Goal: Transaction & Acquisition: Book appointment/travel/reservation

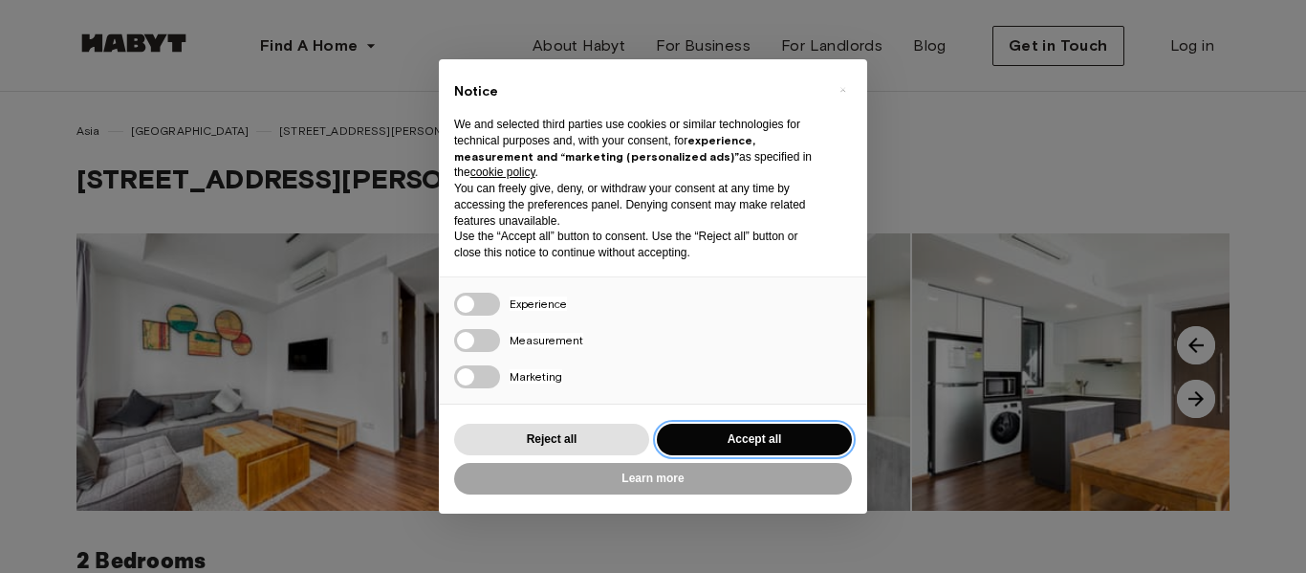
click at [753, 429] on button "Accept all" at bounding box center [754, 440] width 195 height 32
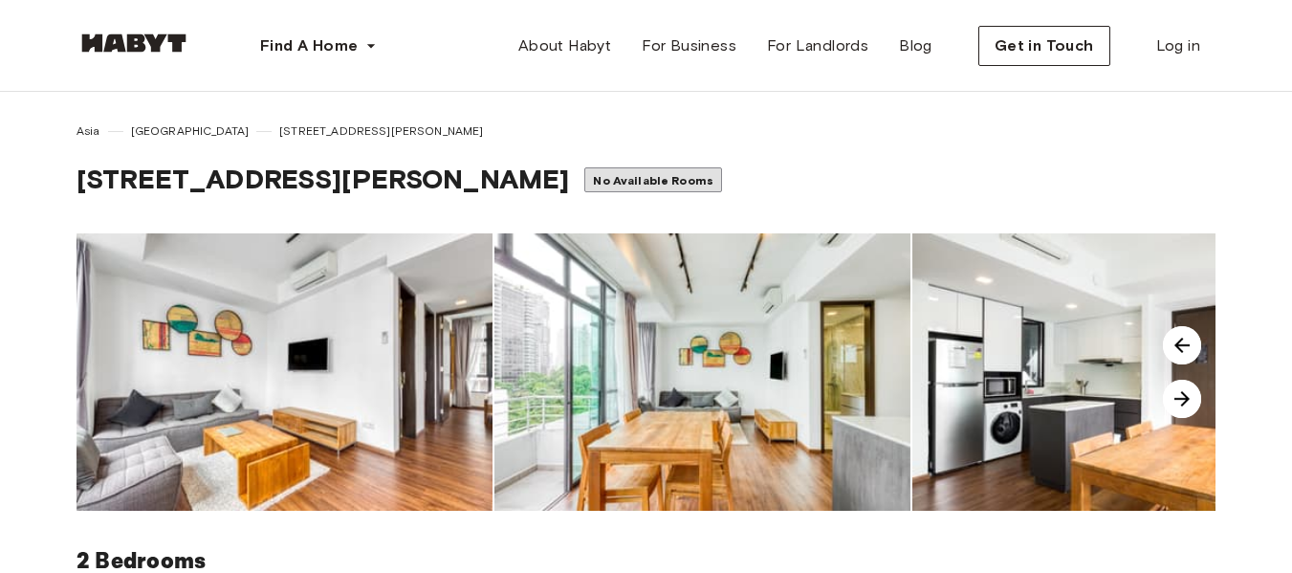
click at [1178, 395] on img at bounding box center [1182, 399] width 38 height 38
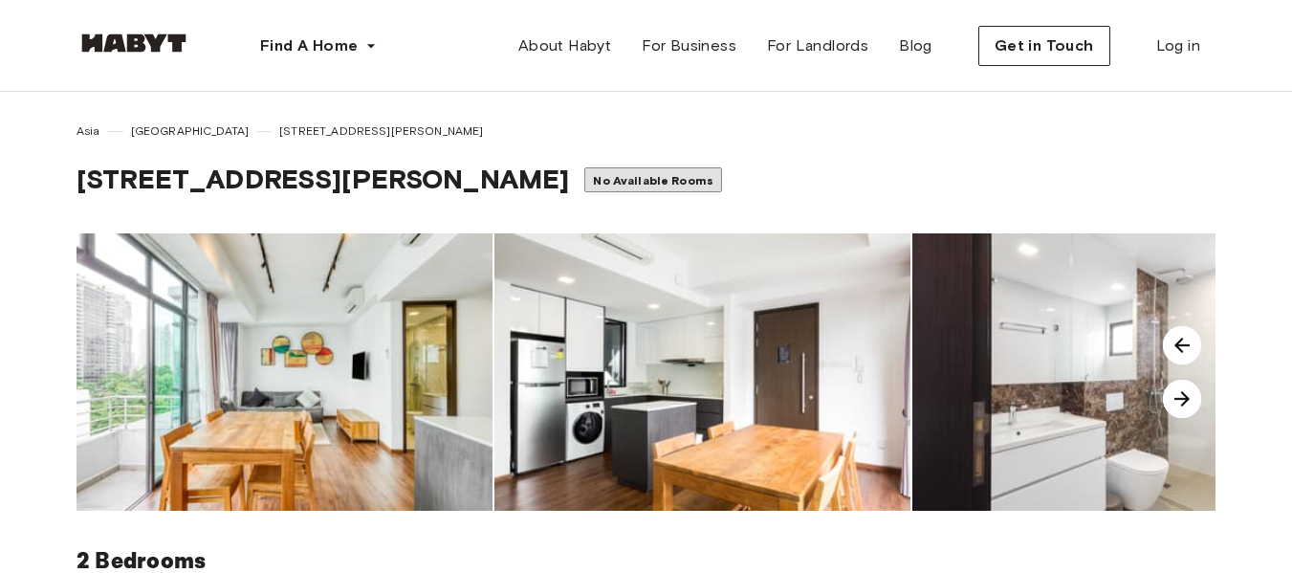
click at [1177, 396] on img at bounding box center [1182, 399] width 38 height 38
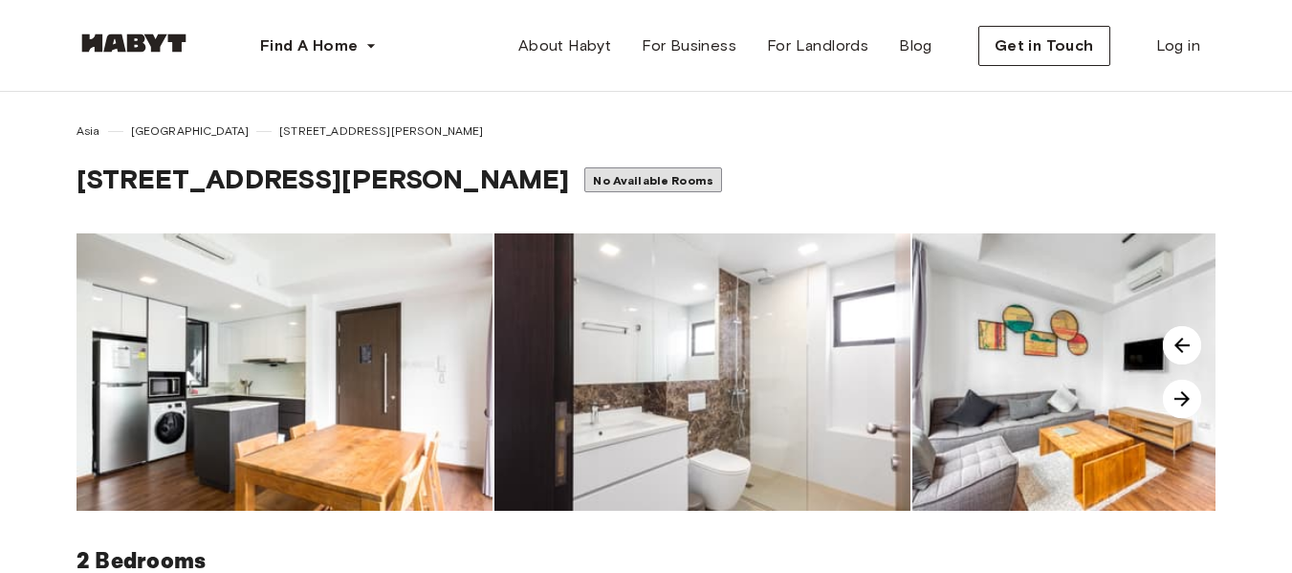
click at [1177, 396] on img at bounding box center [1182, 399] width 38 height 38
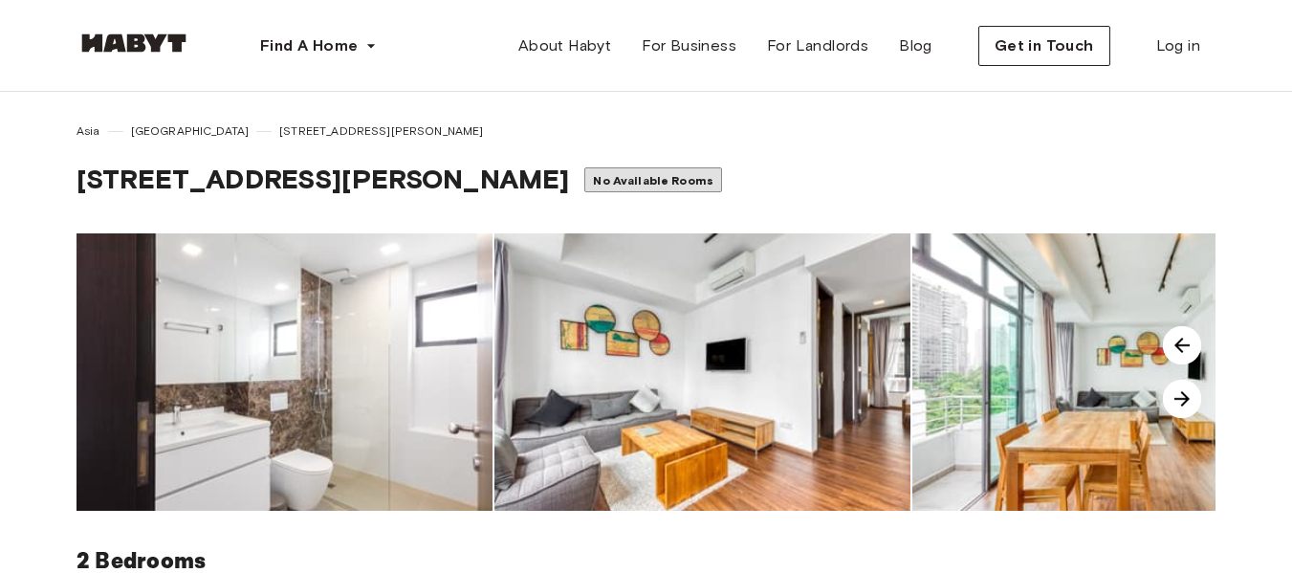
click at [1177, 396] on img at bounding box center [1182, 399] width 38 height 38
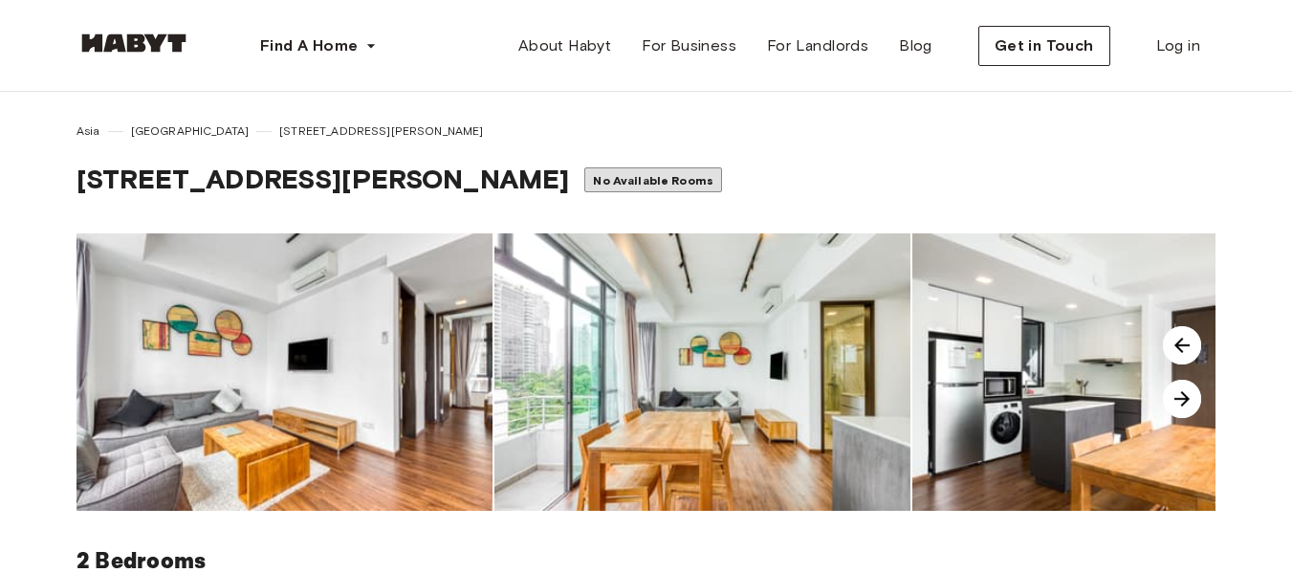
click at [1177, 396] on img at bounding box center [1182, 399] width 38 height 38
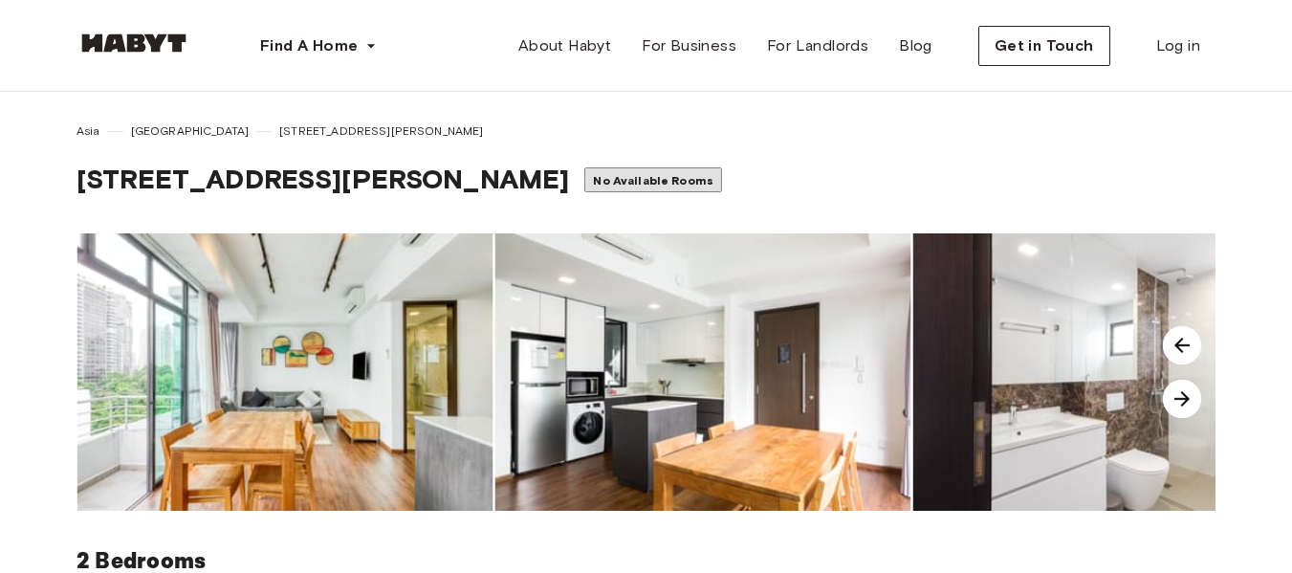
click at [1177, 396] on img at bounding box center [1182, 399] width 38 height 38
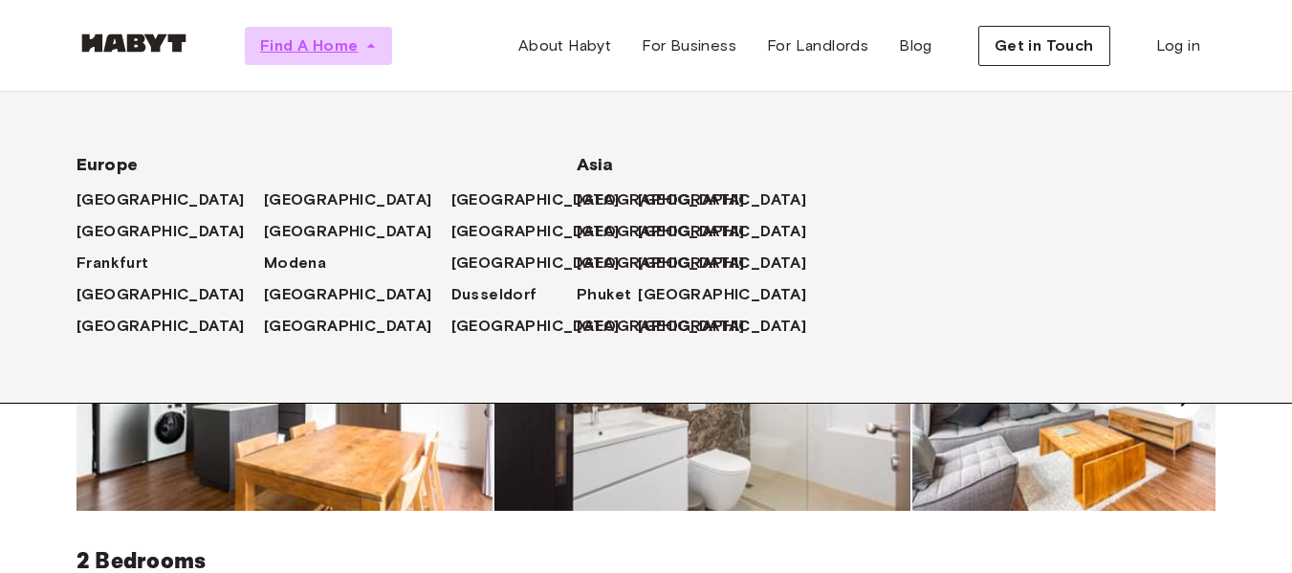
click at [304, 46] on span "Find A Home" at bounding box center [309, 45] width 98 height 23
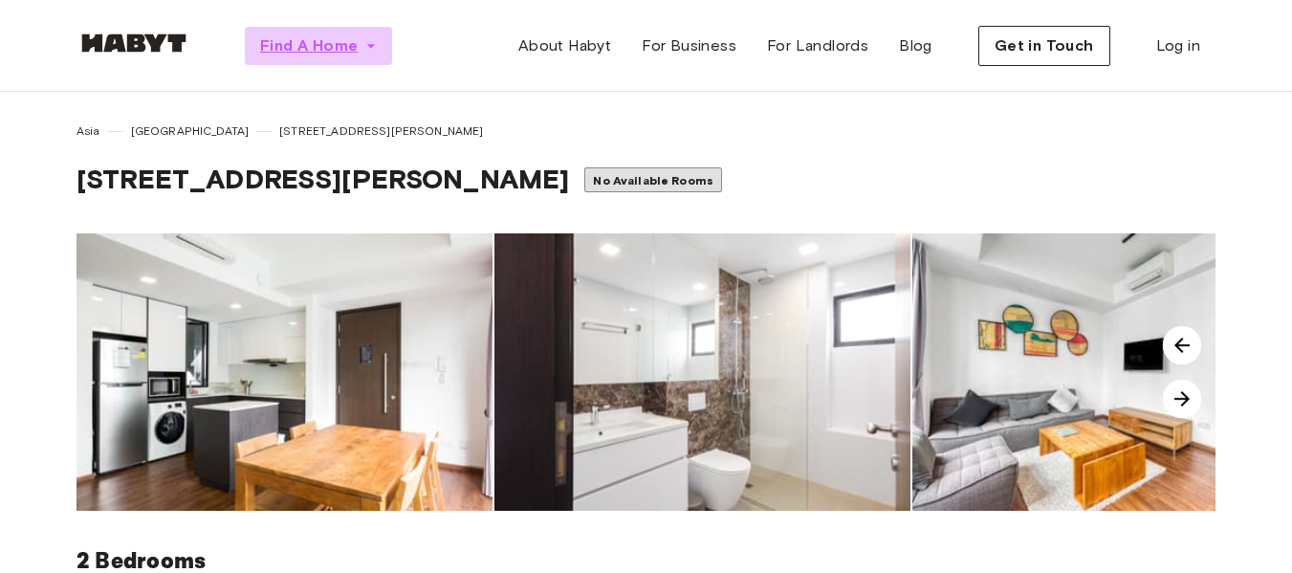
click at [301, 50] on span "Find A Home" at bounding box center [309, 45] width 98 height 23
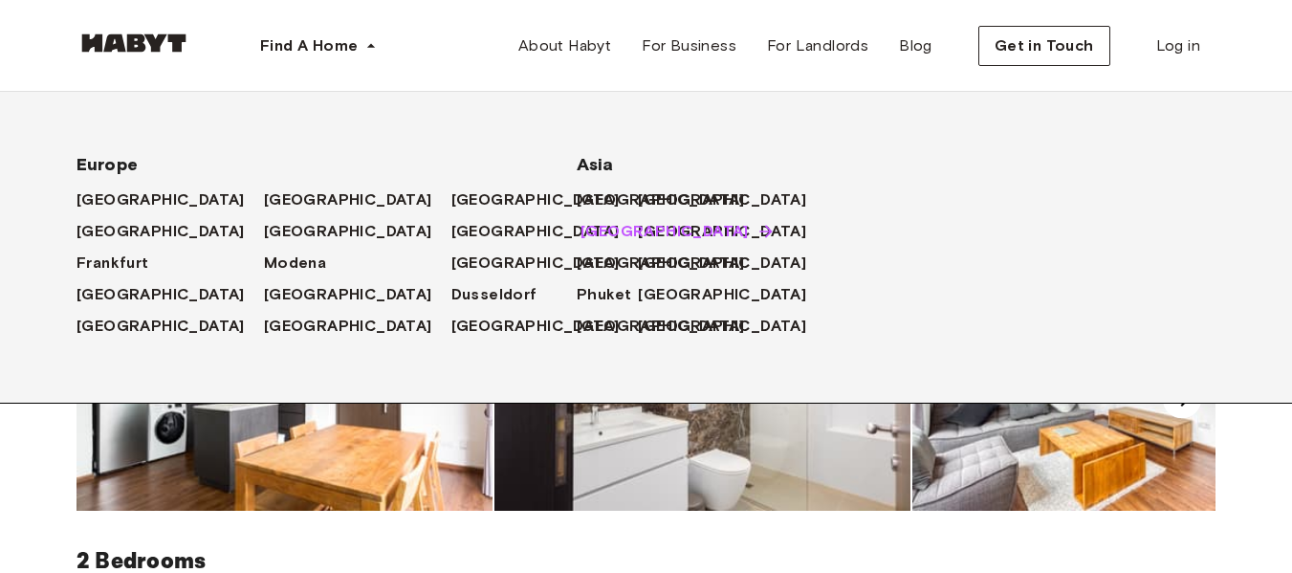
click at [609, 233] on span "[GEOGRAPHIC_DATA]" at bounding box center [664, 231] width 168 height 23
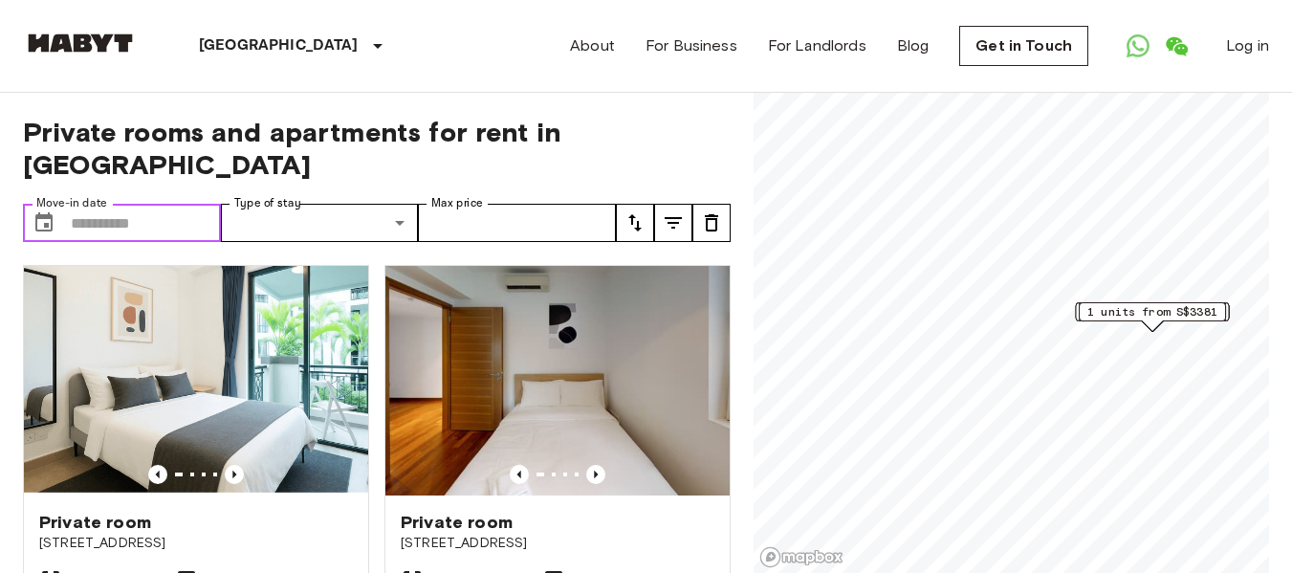
click at [144, 204] on input "Move-in date" at bounding box center [146, 223] width 150 height 38
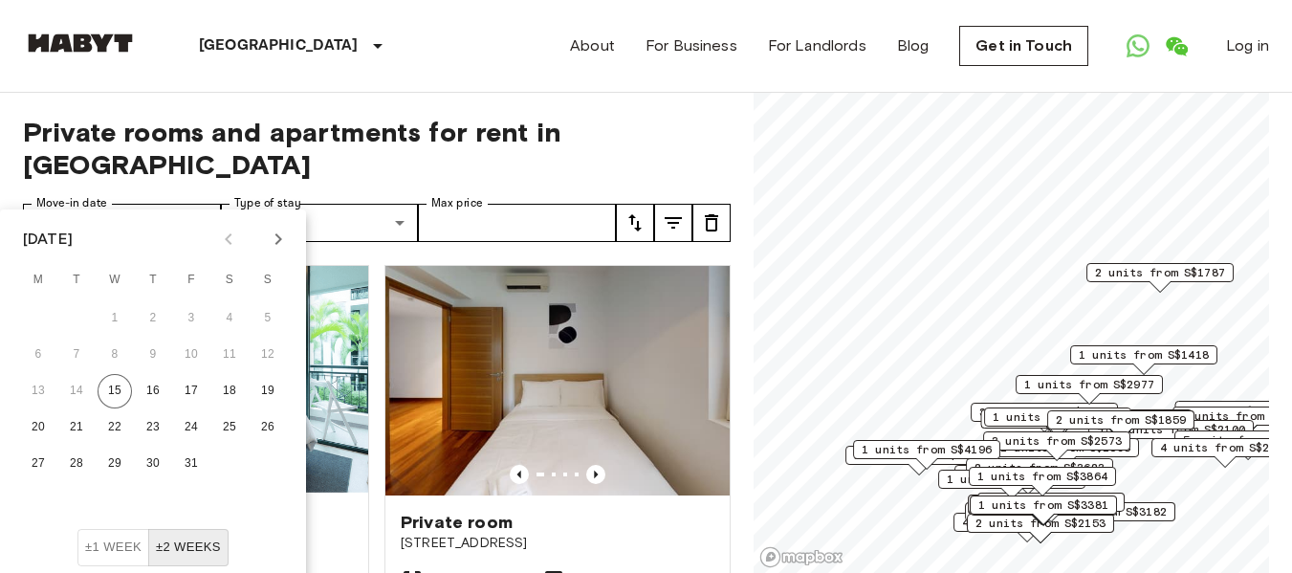
click at [276, 237] on icon "Next month" at bounding box center [278, 239] width 23 height 23
click at [120, 360] on button "7" at bounding box center [115, 354] width 34 height 34
type input "**********"
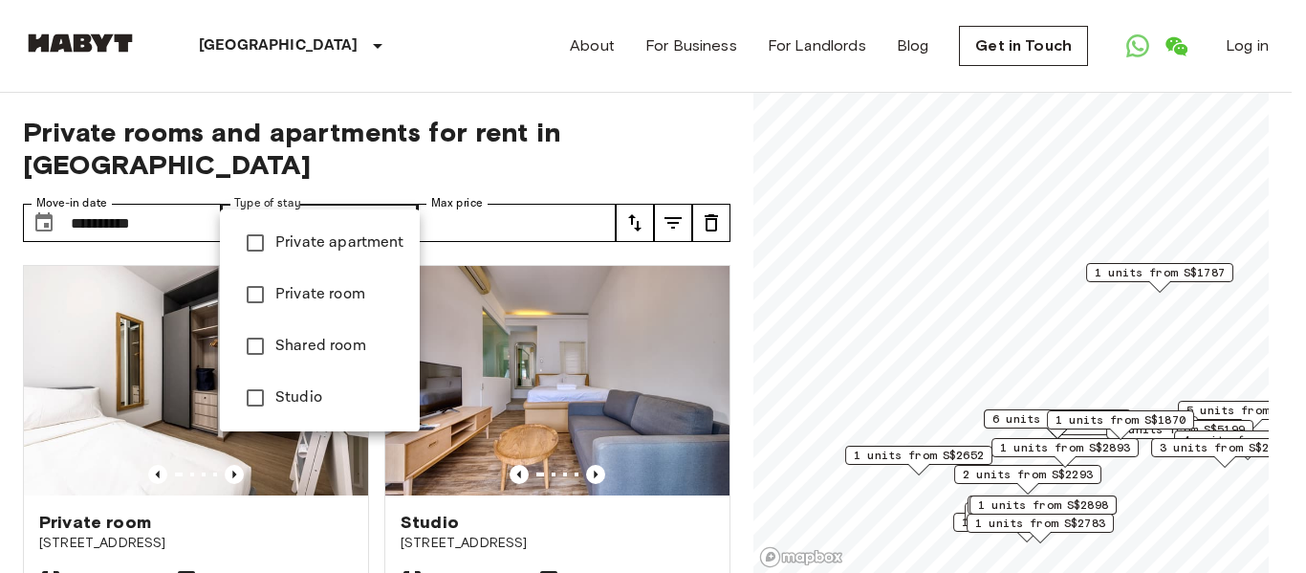
click at [312, 243] on span "Private apartment" at bounding box center [339, 242] width 129 height 23
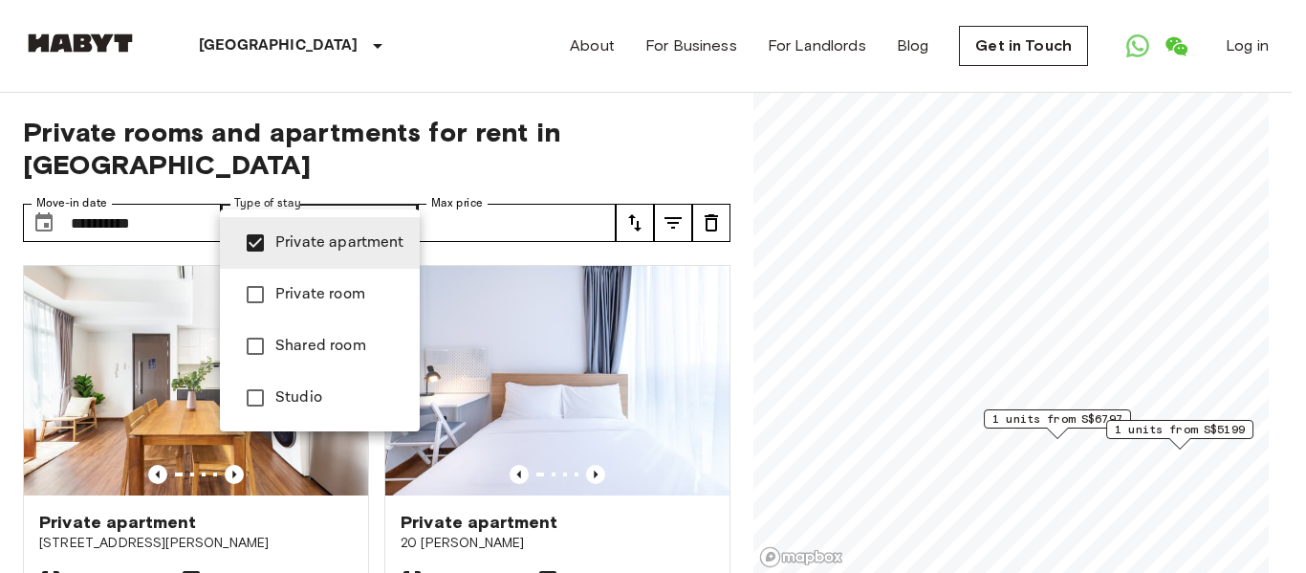
click at [314, 293] on span "Private room" at bounding box center [339, 294] width 129 height 23
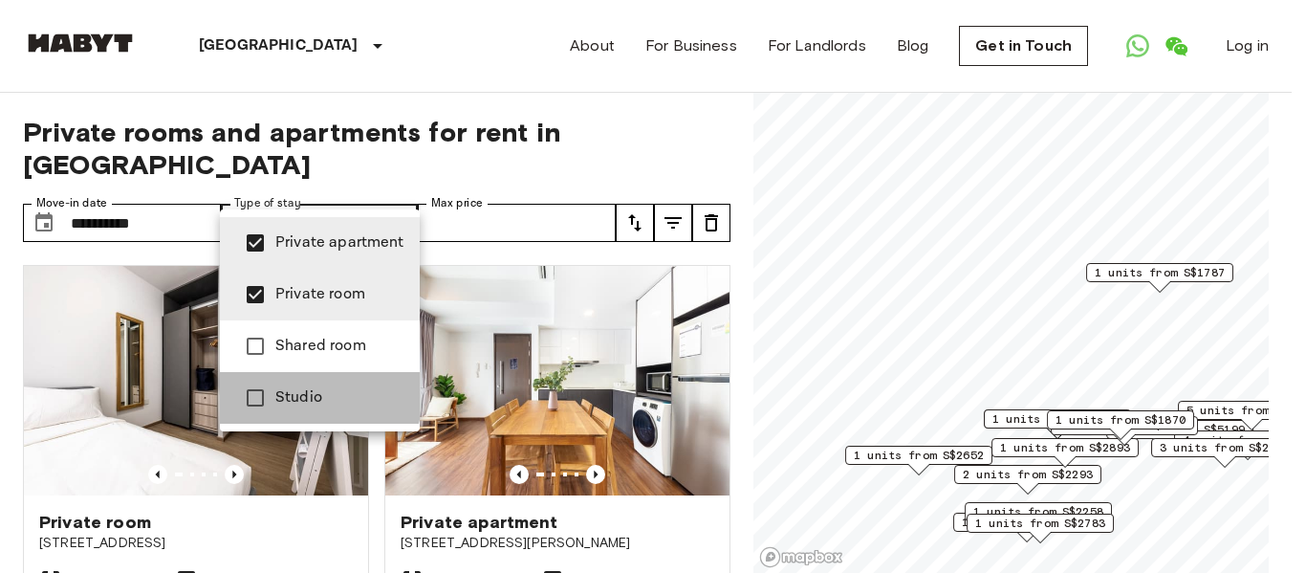
click at [281, 391] on span "Studio" at bounding box center [339, 397] width 129 height 23
type input "**********"
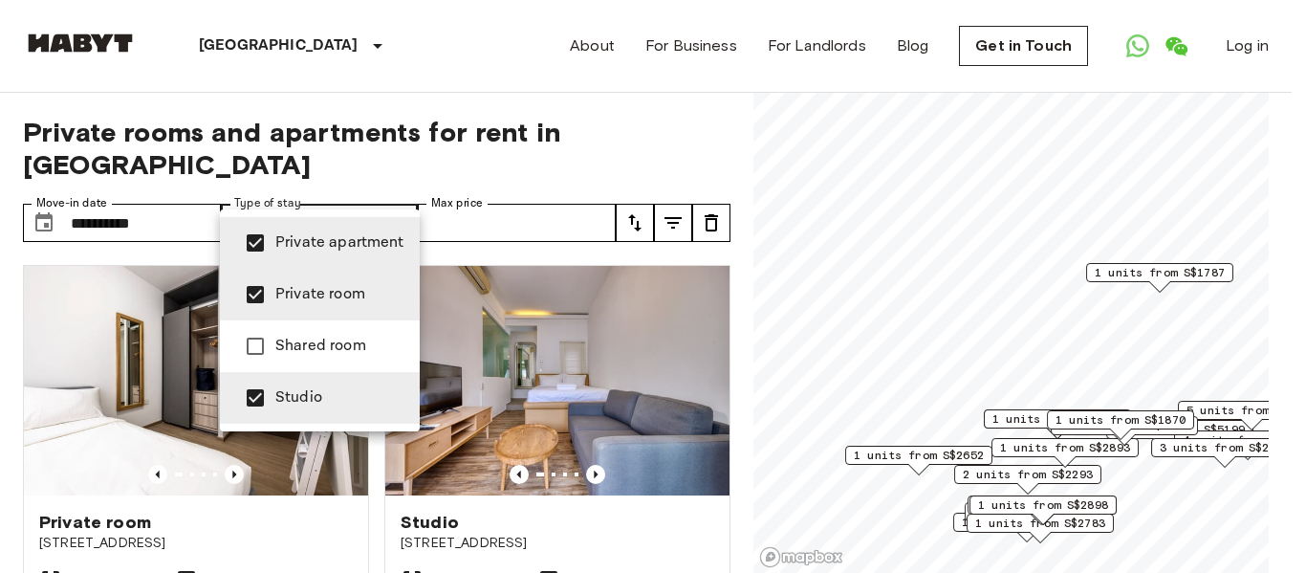
click at [465, 190] on div at bounding box center [653, 286] width 1306 height 573
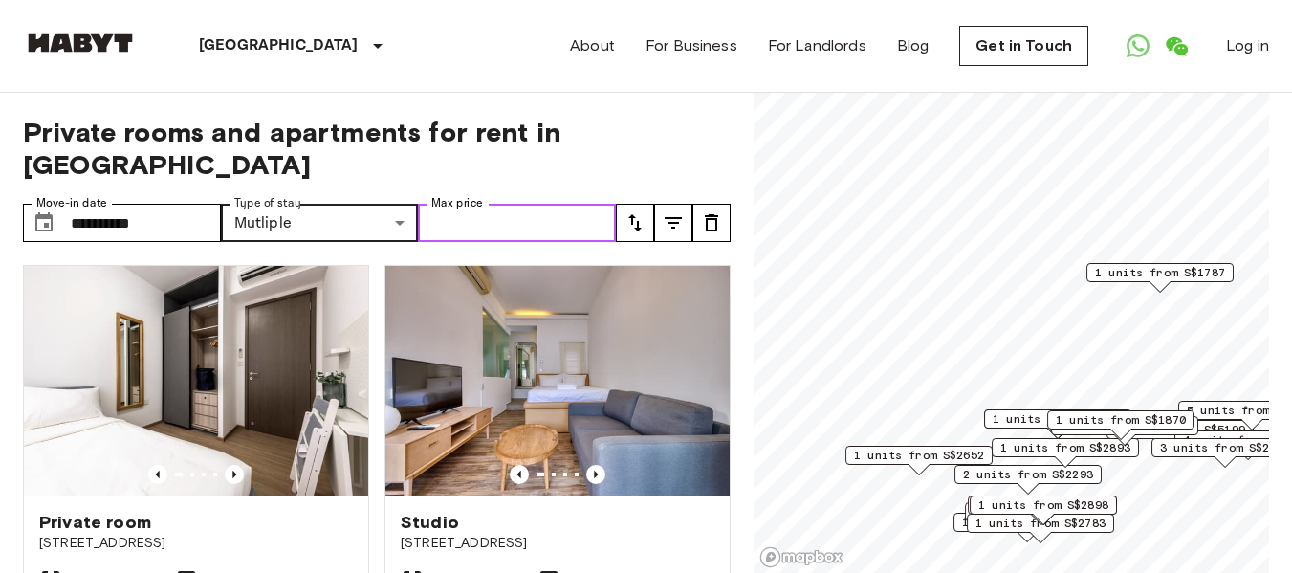
click at [470, 204] on input "Max price" at bounding box center [517, 223] width 198 height 38
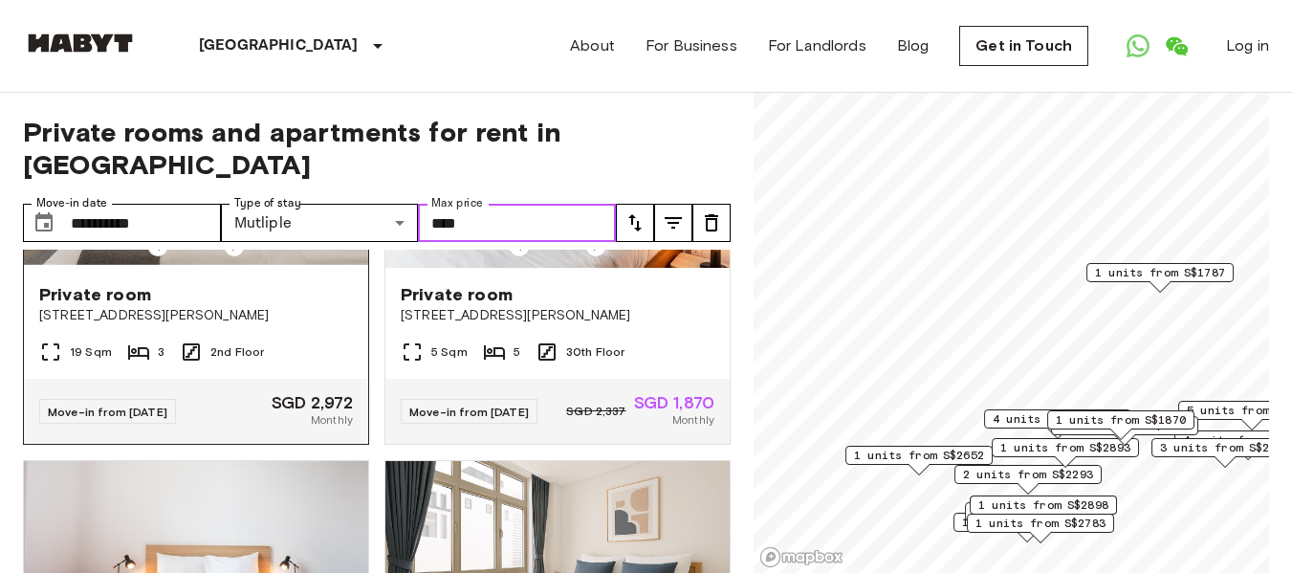
scroll to position [4780, 0]
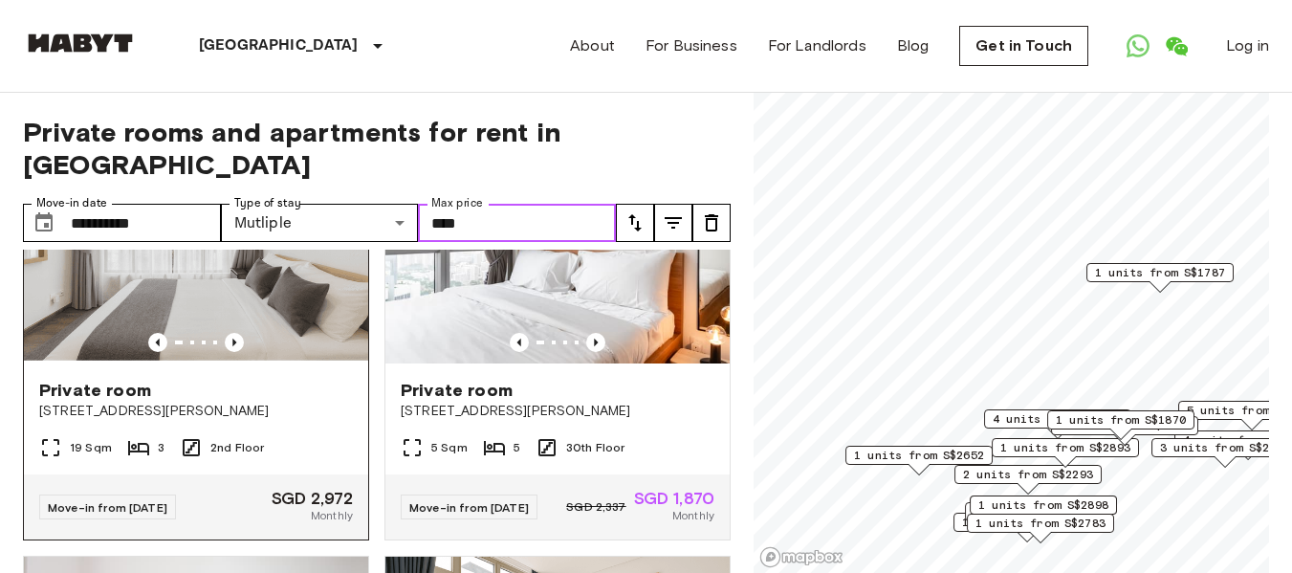
click at [195, 357] on img at bounding box center [196, 248] width 344 height 229
type input "****"
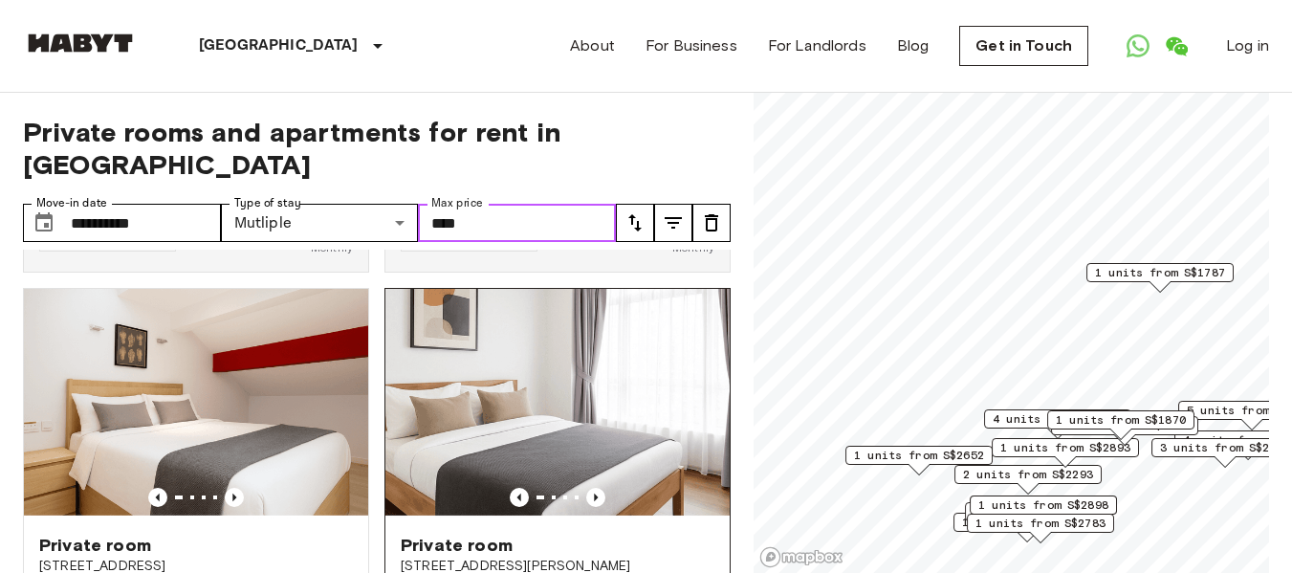
scroll to position [1243, 0]
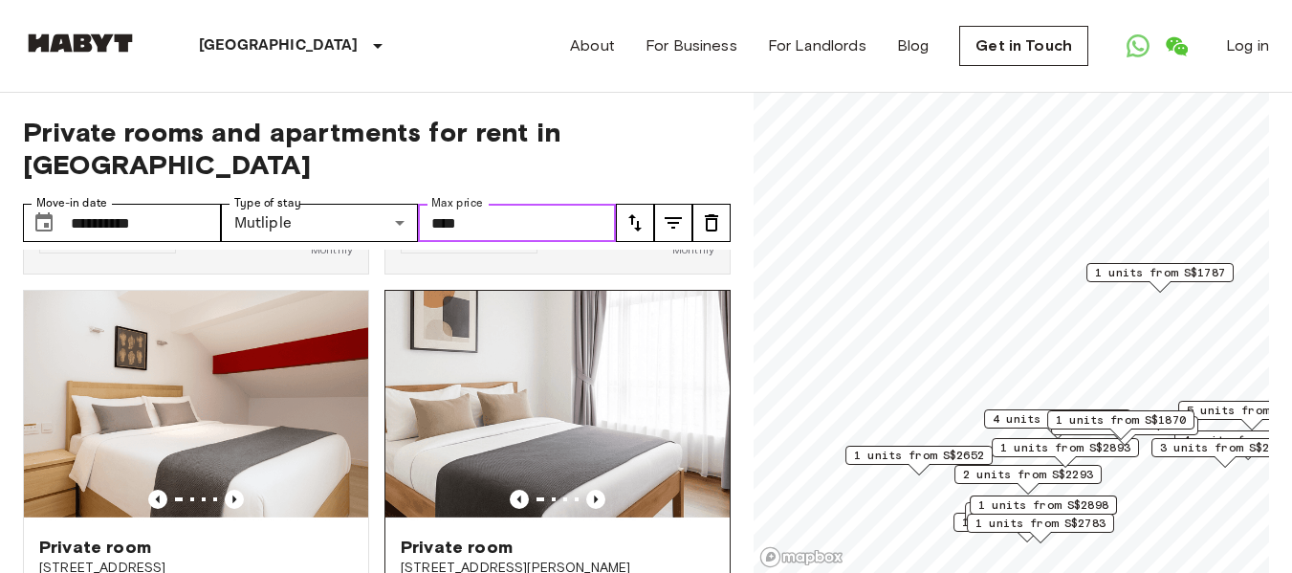
click at [555, 410] on img at bounding box center [557, 405] width 344 height 229
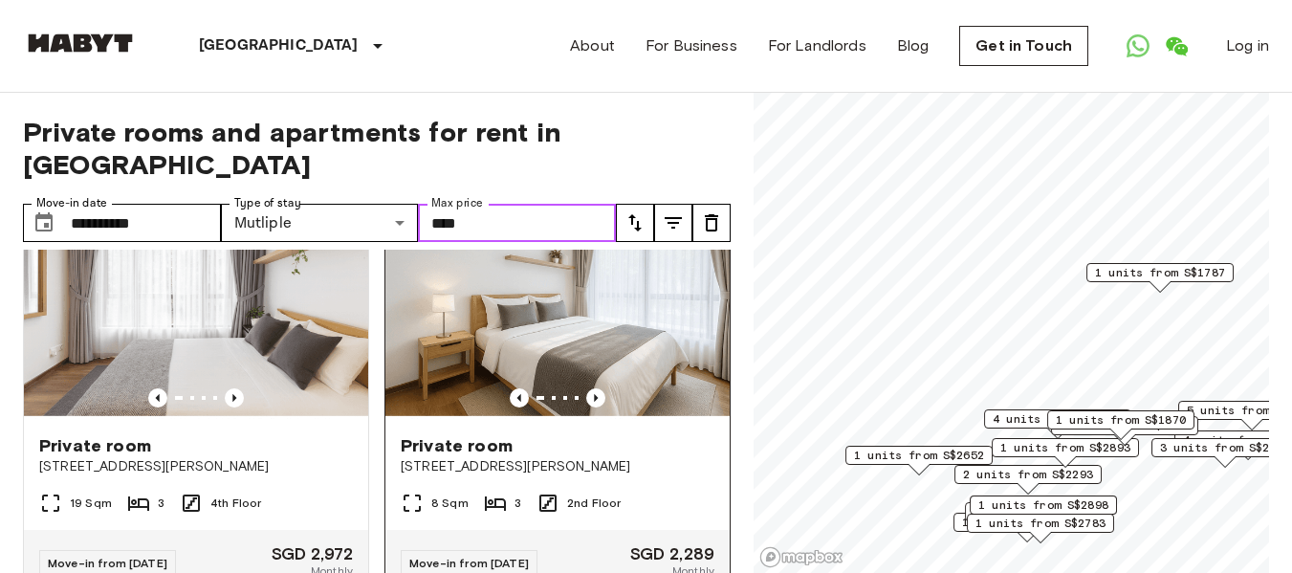
scroll to position [4398, 0]
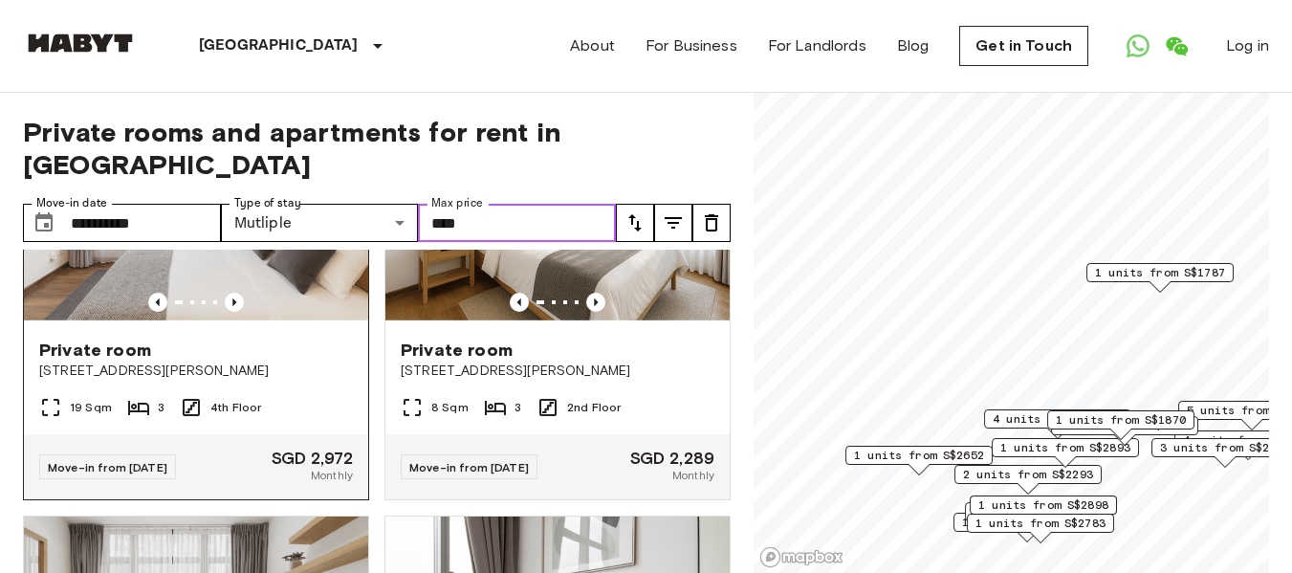
click at [176, 319] on img at bounding box center [196, 208] width 344 height 229
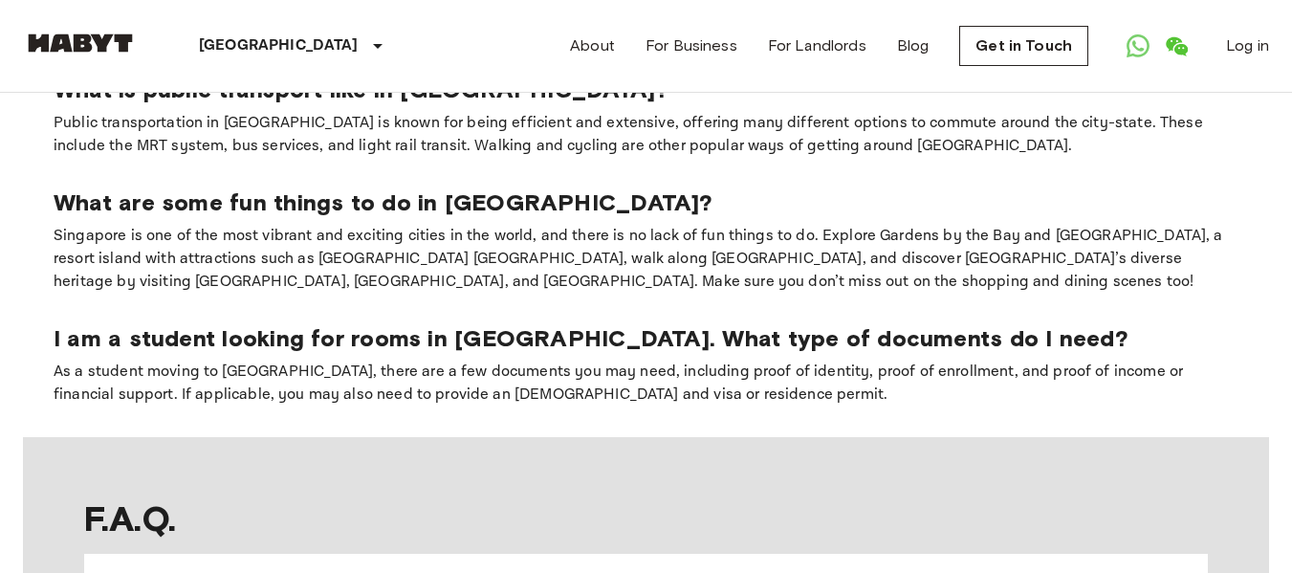
scroll to position [0, 0]
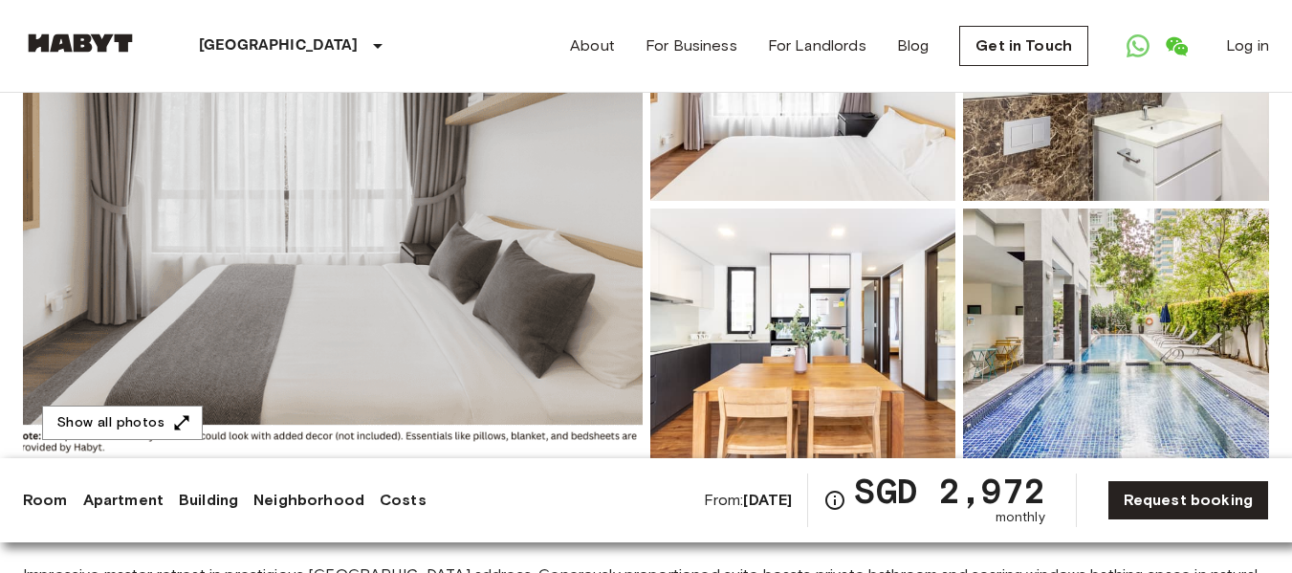
scroll to position [191, 0]
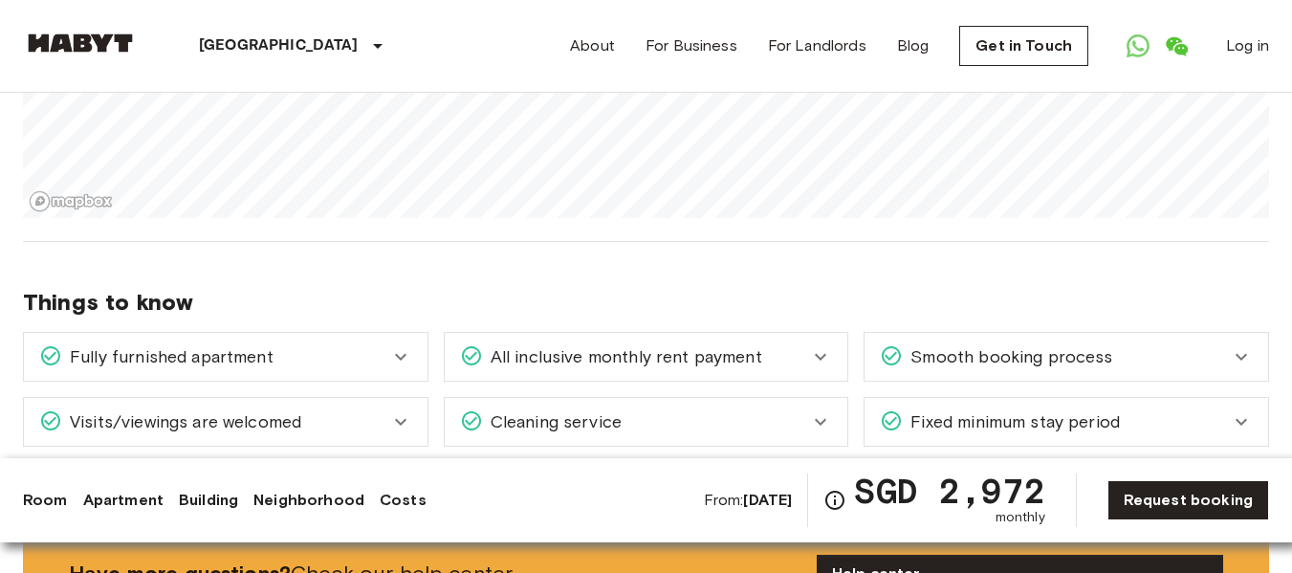
scroll to position [2617, 0]
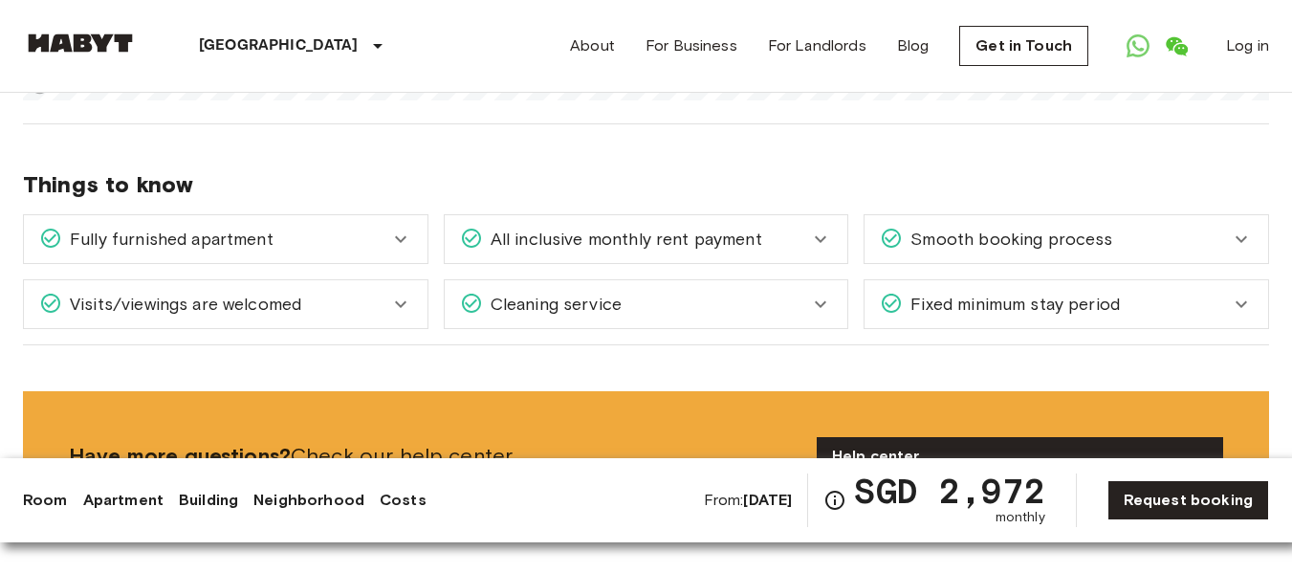
click at [820, 293] on icon at bounding box center [820, 304] width 23 height 23
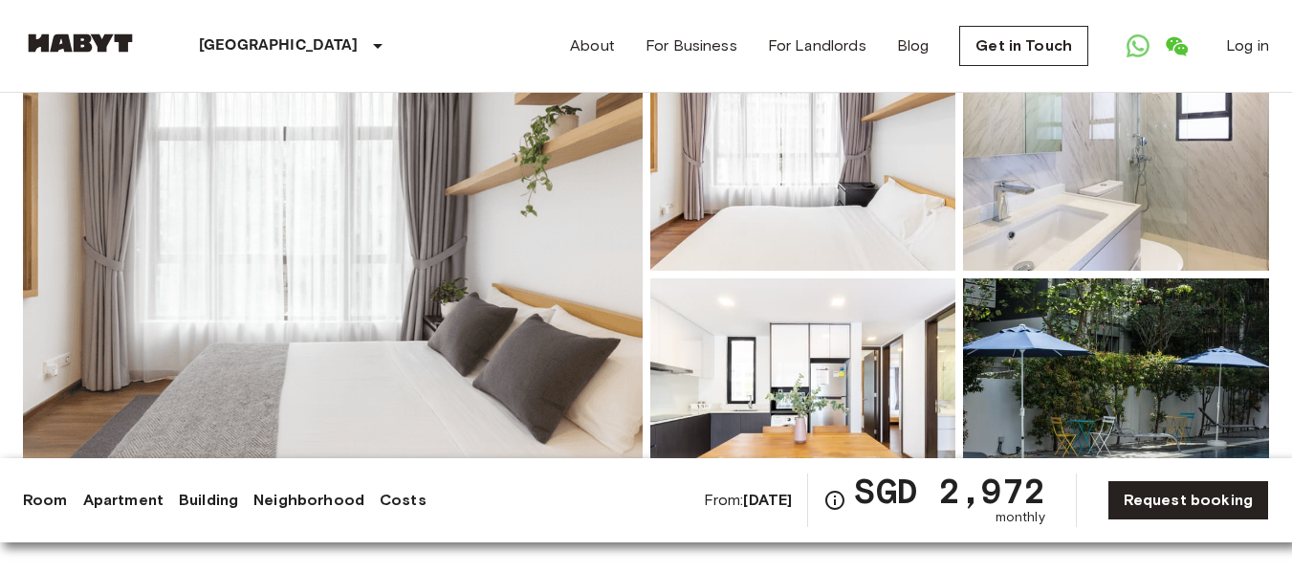
scroll to position [131, 0]
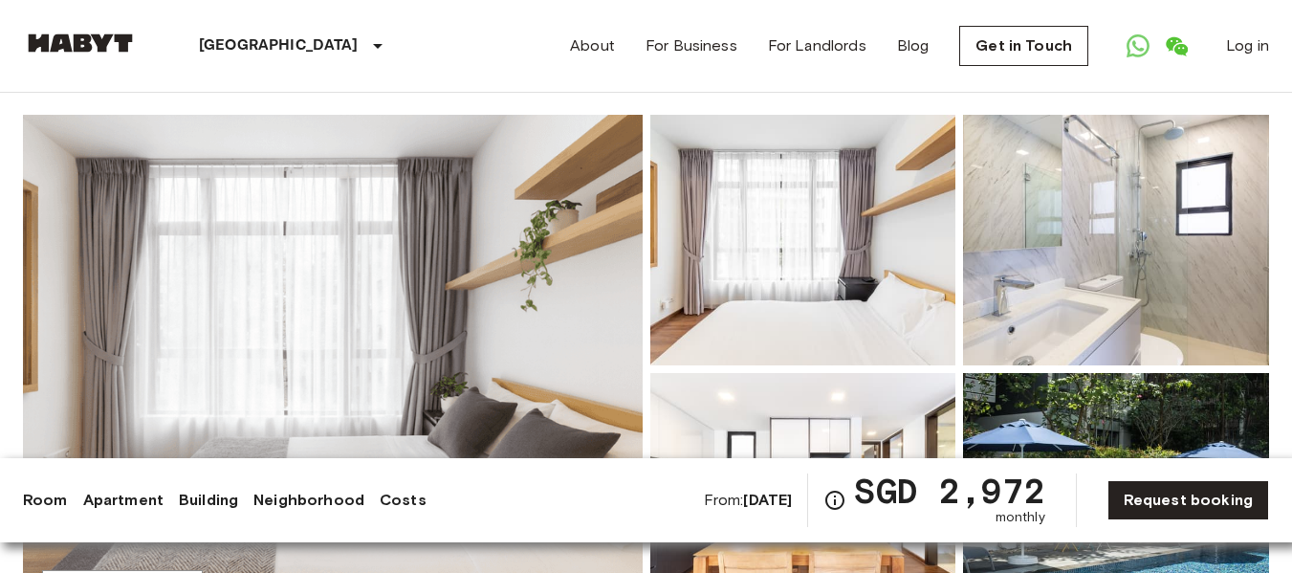
click at [369, 280] on img at bounding box center [333, 369] width 620 height 509
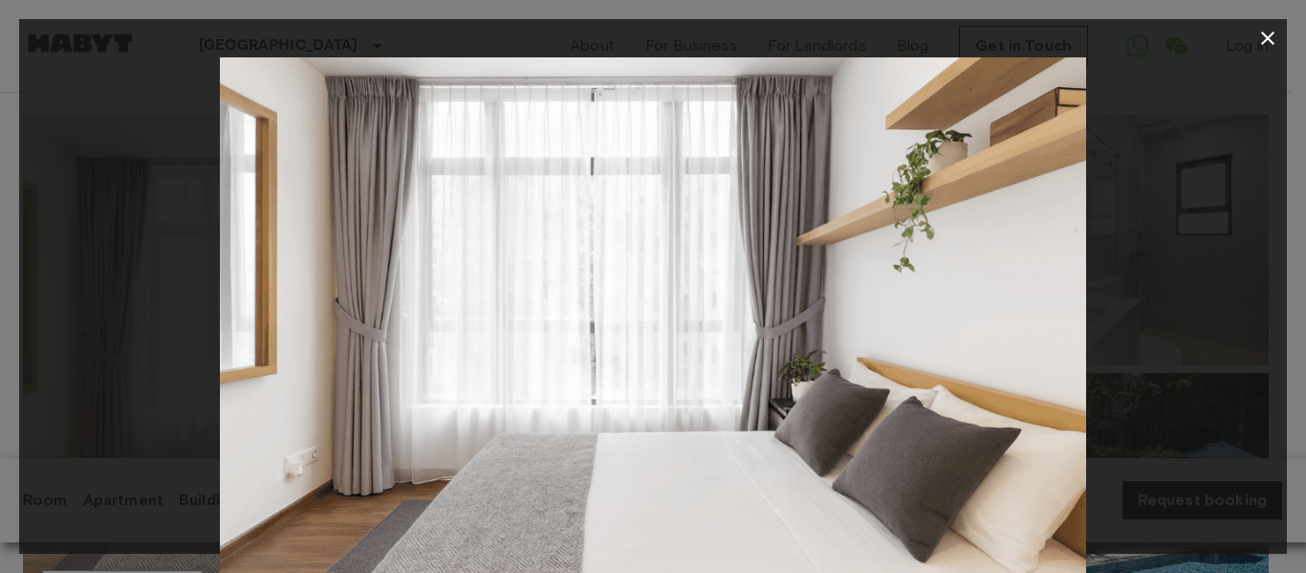
click at [1022, 305] on img at bounding box center [653, 345] width 866 height 577
click at [1265, 33] on icon "button" at bounding box center [1267, 38] width 23 height 23
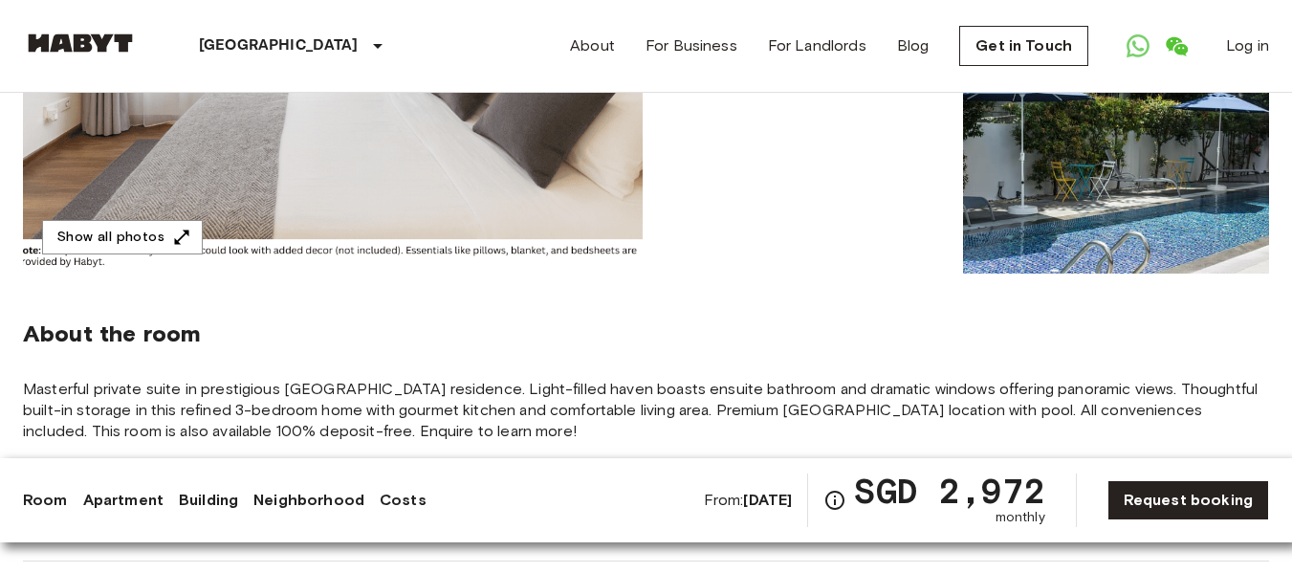
scroll to position [513, 0]
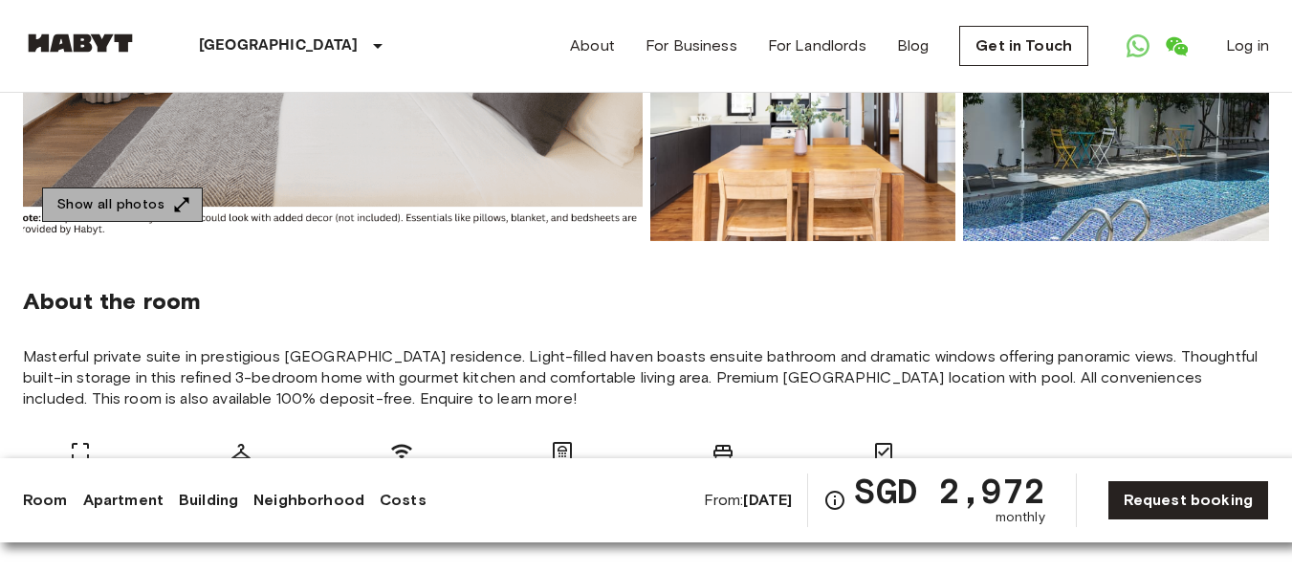
click at [124, 202] on button "Show all photos" at bounding box center [122, 204] width 161 height 35
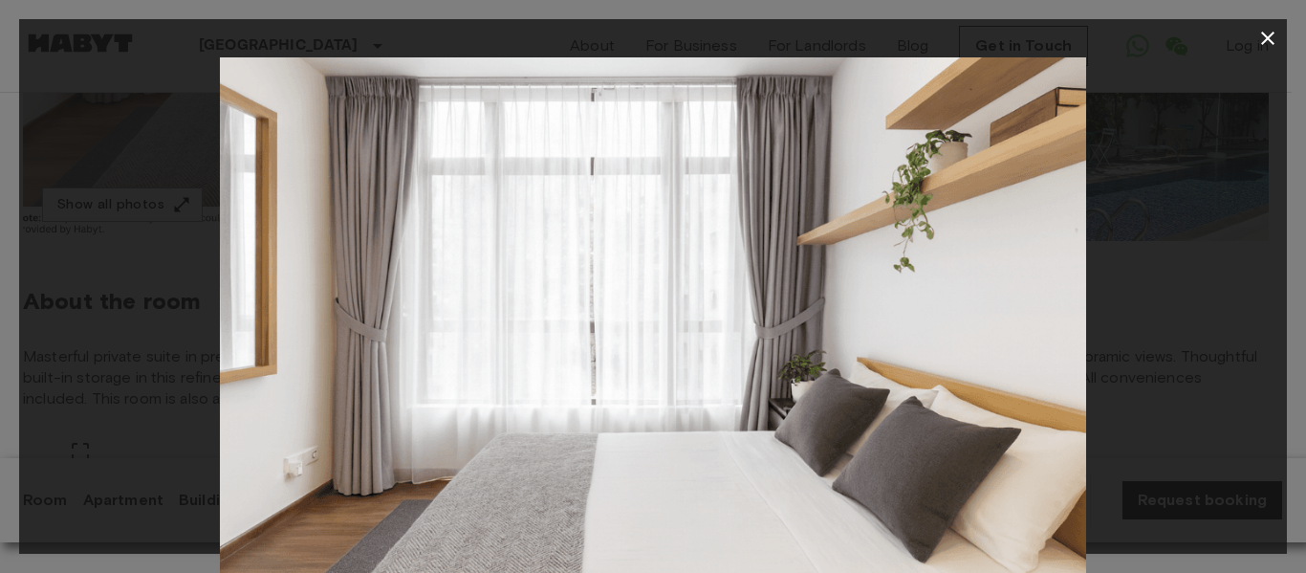
click at [1155, 424] on div at bounding box center [653, 345] width 1268 height 577
click at [1054, 249] on img at bounding box center [653, 345] width 866 height 577
click at [659, 239] on img at bounding box center [653, 345] width 866 height 577
click at [196, 274] on div at bounding box center [653, 345] width 1268 height 577
click at [1256, 431] on div at bounding box center [653, 345] width 1268 height 577
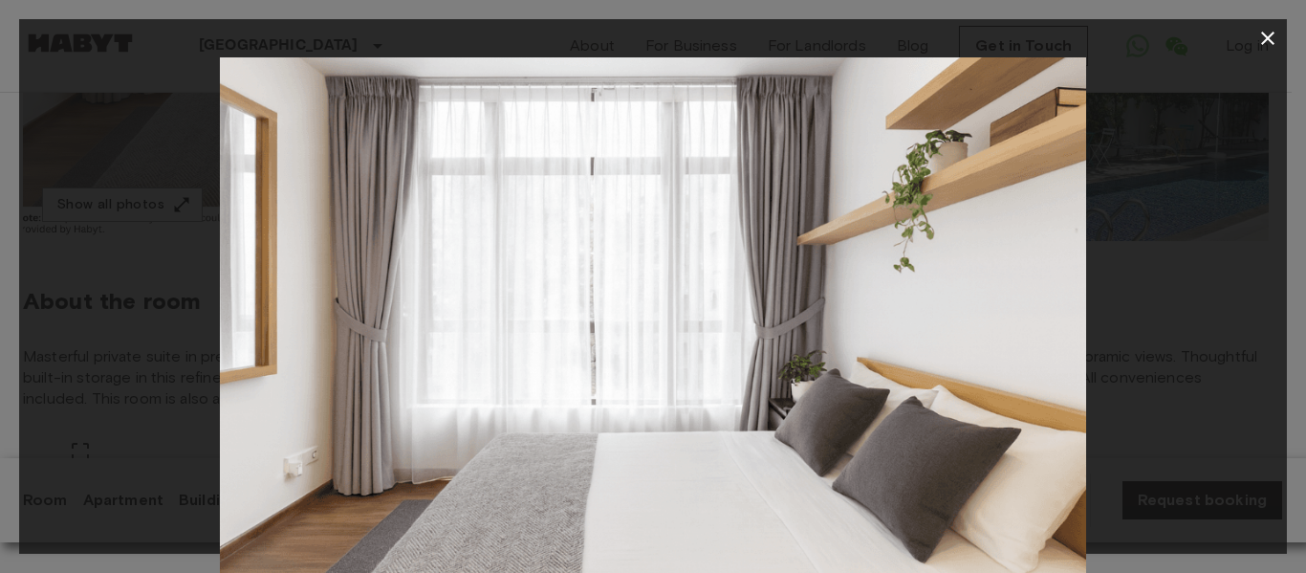
drag, startPoint x: 1238, startPoint y: 302, endPoint x: 1238, endPoint y: 172, distance: 130.0
click at [1238, 293] on div at bounding box center [653, 345] width 1268 height 577
click at [1264, 89] on div at bounding box center [653, 345] width 1268 height 577
click at [1164, 64] on div at bounding box center [653, 345] width 1268 height 577
click at [1266, 36] on icon "button" at bounding box center [1267, 38] width 13 height 13
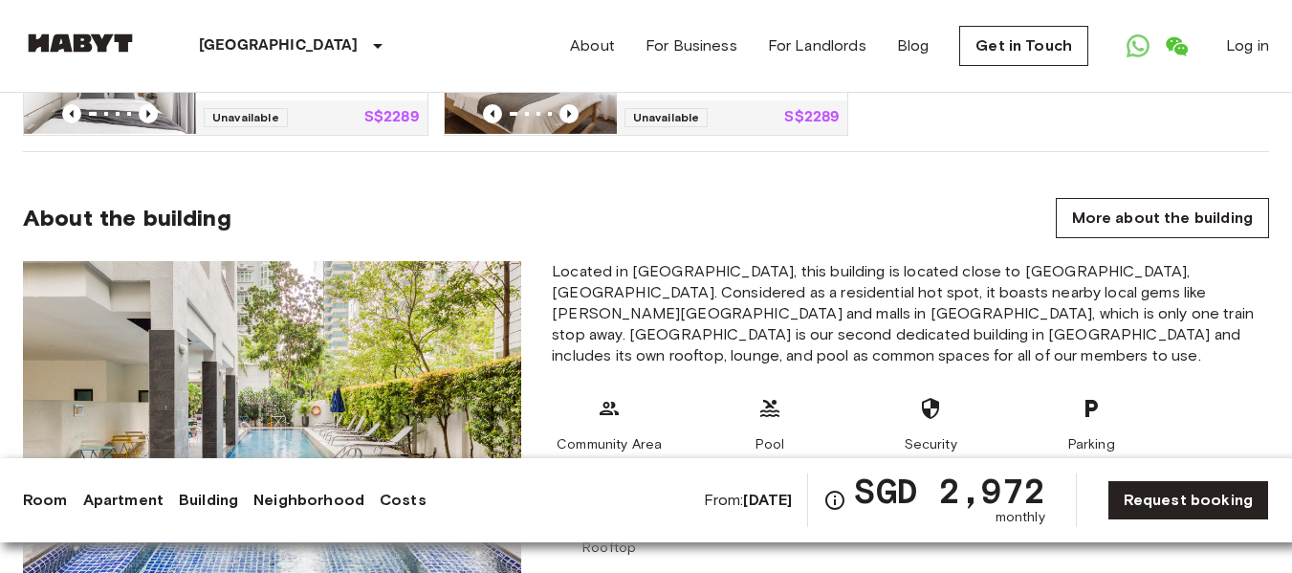
scroll to position [1756, 0]
